Goal: Download file/media

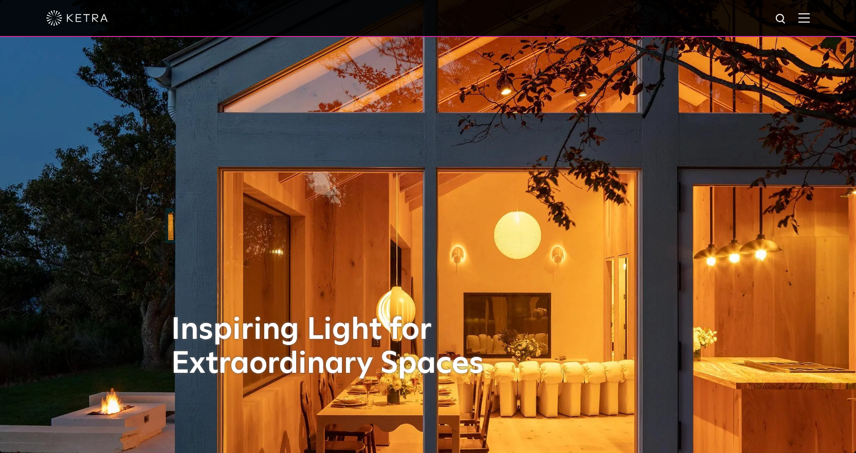
click at [805, 17] on div at bounding box center [427, 18] width 763 height 36
click at [809, 18] on img at bounding box center [803, 18] width 11 height 10
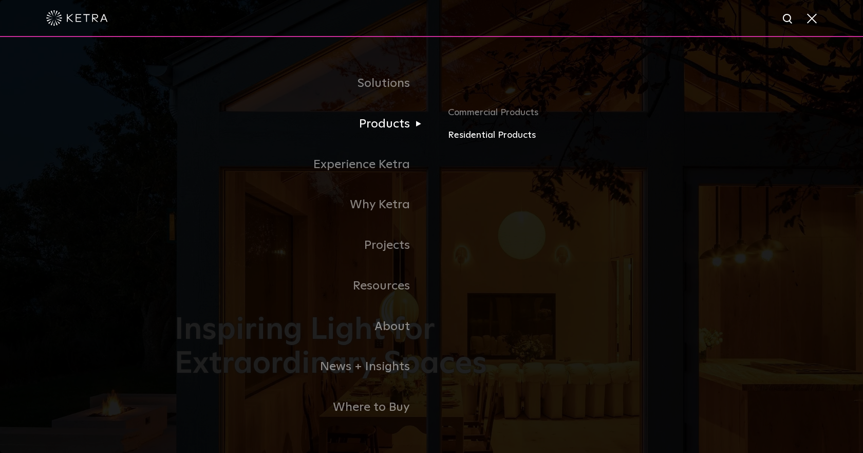
click at [469, 137] on link "Residential Products" at bounding box center [568, 135] width 240 height 15
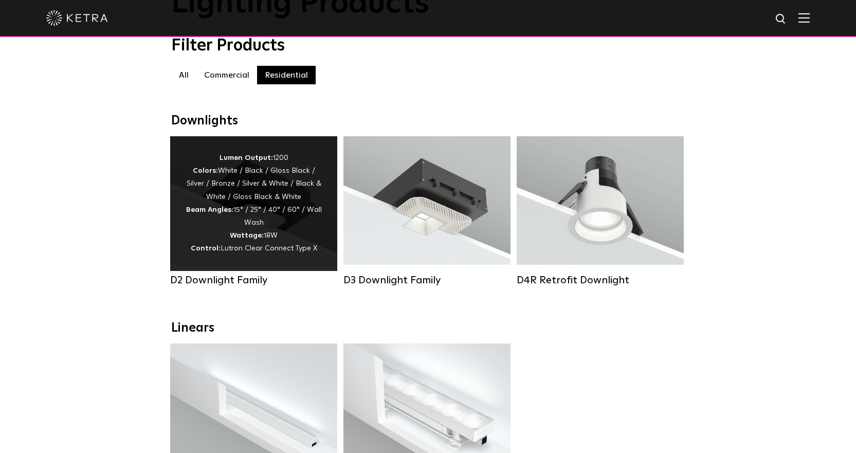
scroll to position [103, 0]
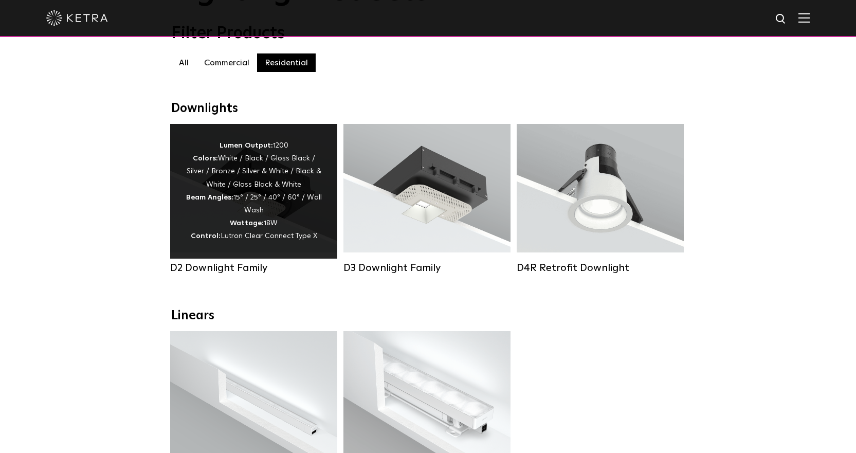
click at [289, 210] on div "Lumen Output: 1200 Colors: White / Black / Gloss Black / Silver / Bronze / Silv…" at bounding box center [253, 191] width 136 height 104
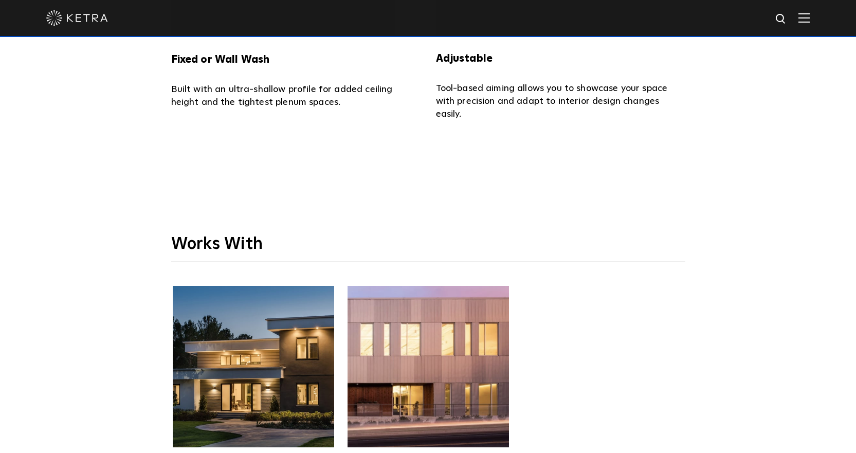
scroll to position [2929, 0]
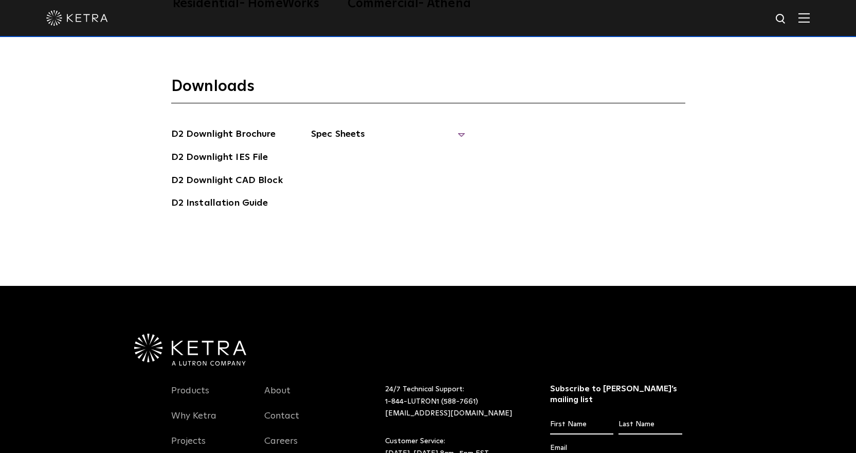
click at [363, 127] on span "Spec Sheets" at bounding box center [388, 138] width 154 height 23
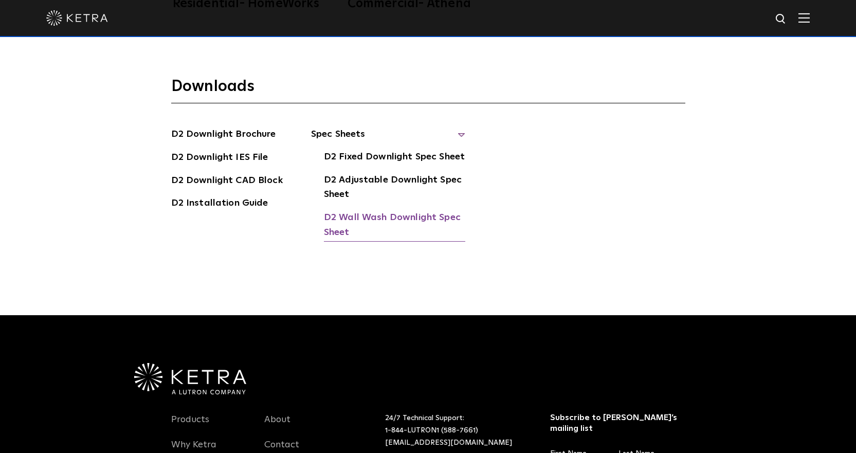
click at [383, 210] on link "D2 Wall Wash Downlight Spec Sheet" at bounding box center [394, 225] width 141 height 31
